Goal: Information Seeking & Learning: Learn about a topic

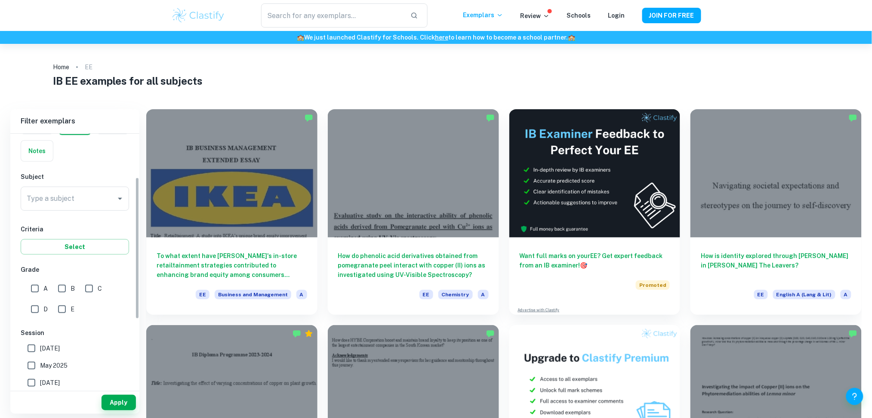
scroll to position [80, 0]
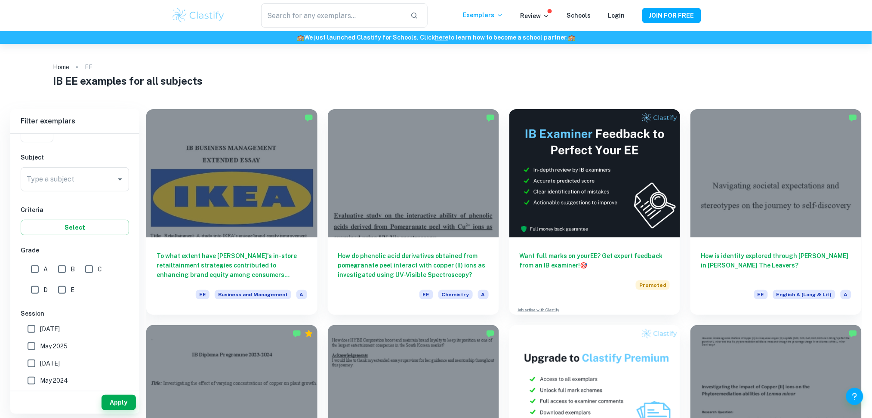
click at [37, 261] on input "A" at bounding box center [34, 269] width 17 height 17
checkbox input "true"
click at [70, 269] on input "B" at bounding box center [61, 269] width 17 height 17
checkbox input "true"
click at [120, 402] on button "Apply" at bounding box center [118, 402] width 34 height 15
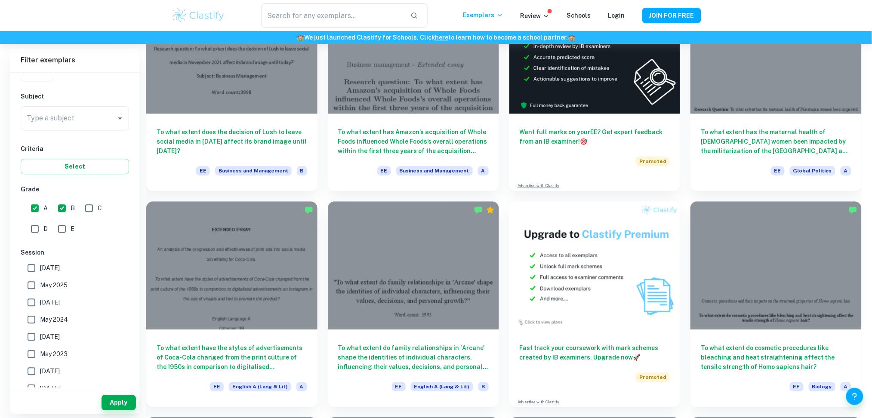
scroll to position [1877, 0]
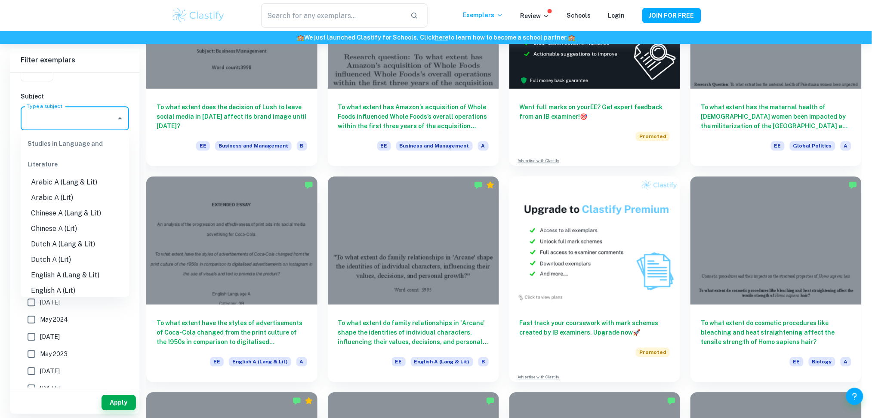
click at [69, 119] on input "Type a subject" at bounding box center [69, 118] width 88 height 16
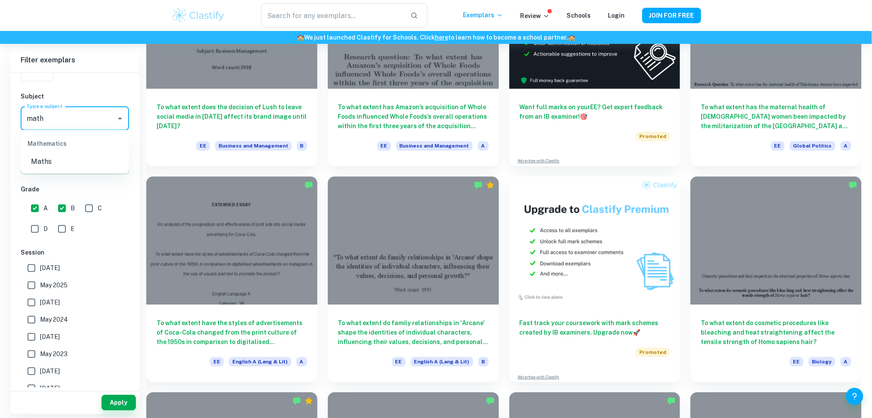
click at [44, 160] on li "Maths" at bounding box center [75, 161] width 108 height 15
type input "Maths"
click at [66, 162] on button "Select" at bounding box center [75, 166] width 108 height 15
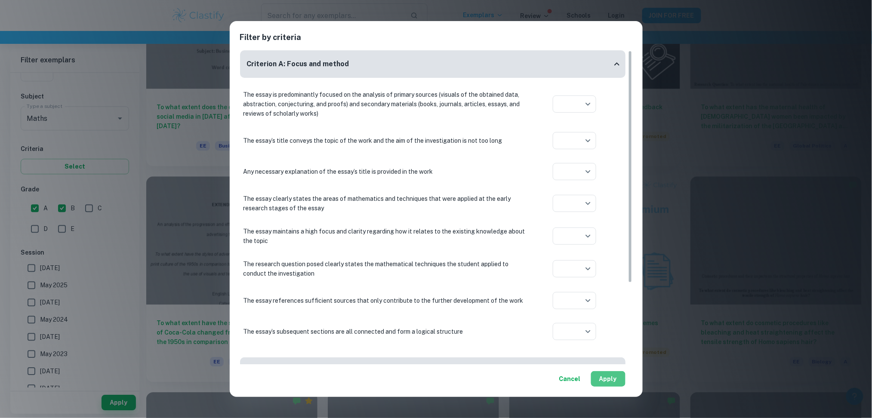
click at [608, 377] on button "Apply" at bounding box center [608, 378] width 34 height 15
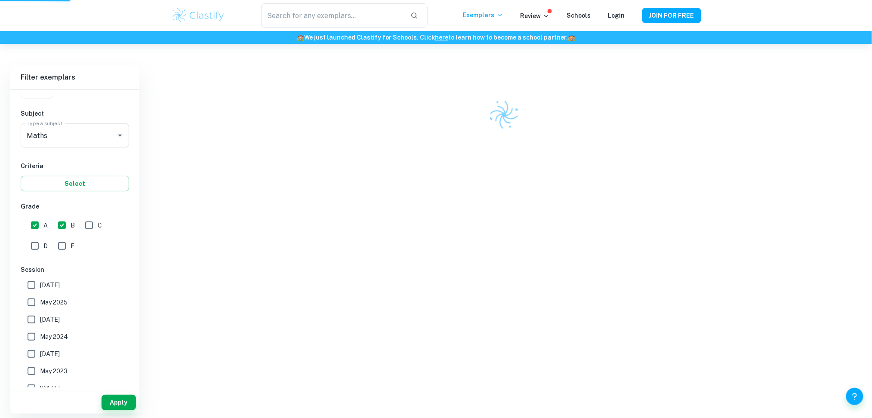
scroll to position [44, 0]
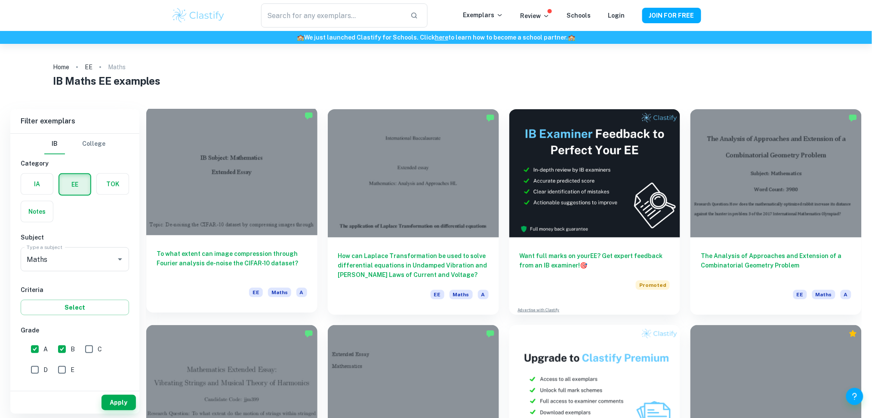
click at [229, 154] on div at bounding box center [231, 171] width 171 height 128
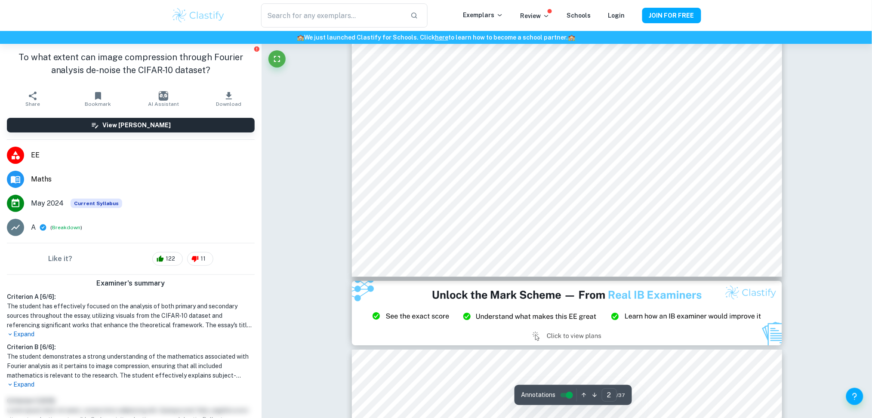
type input "3"
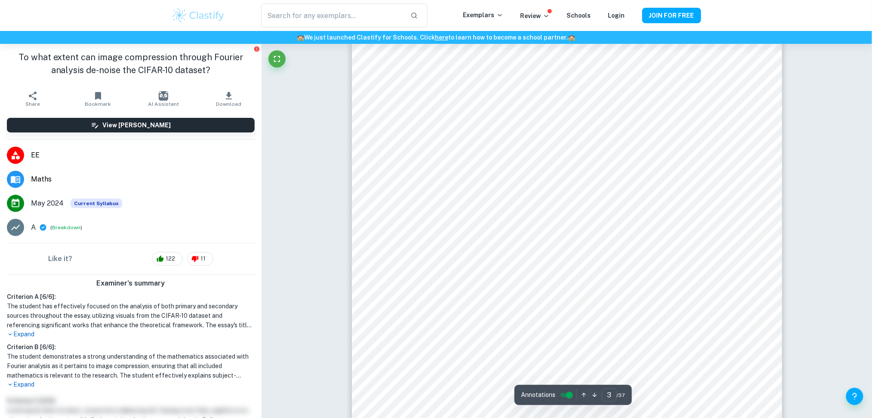
scroll to position [1295, 0]
